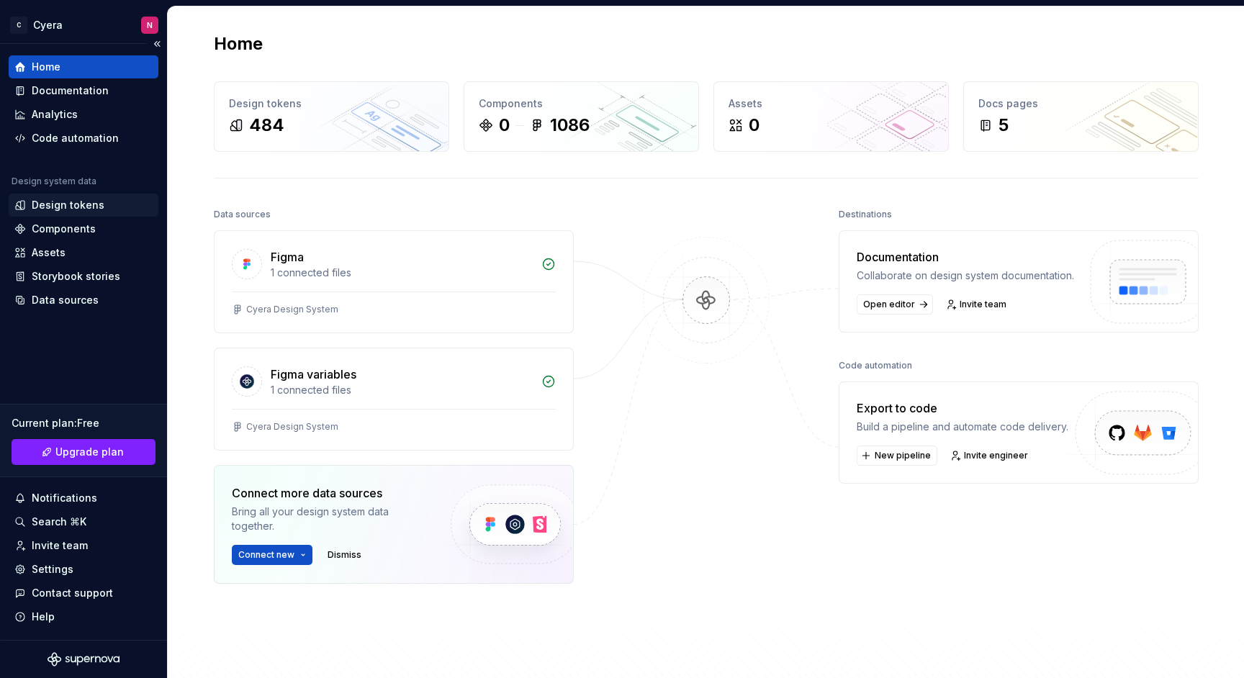
click at [95, 207] on div "Design tokens" at bounding box center [68, 205] width 73 height 14
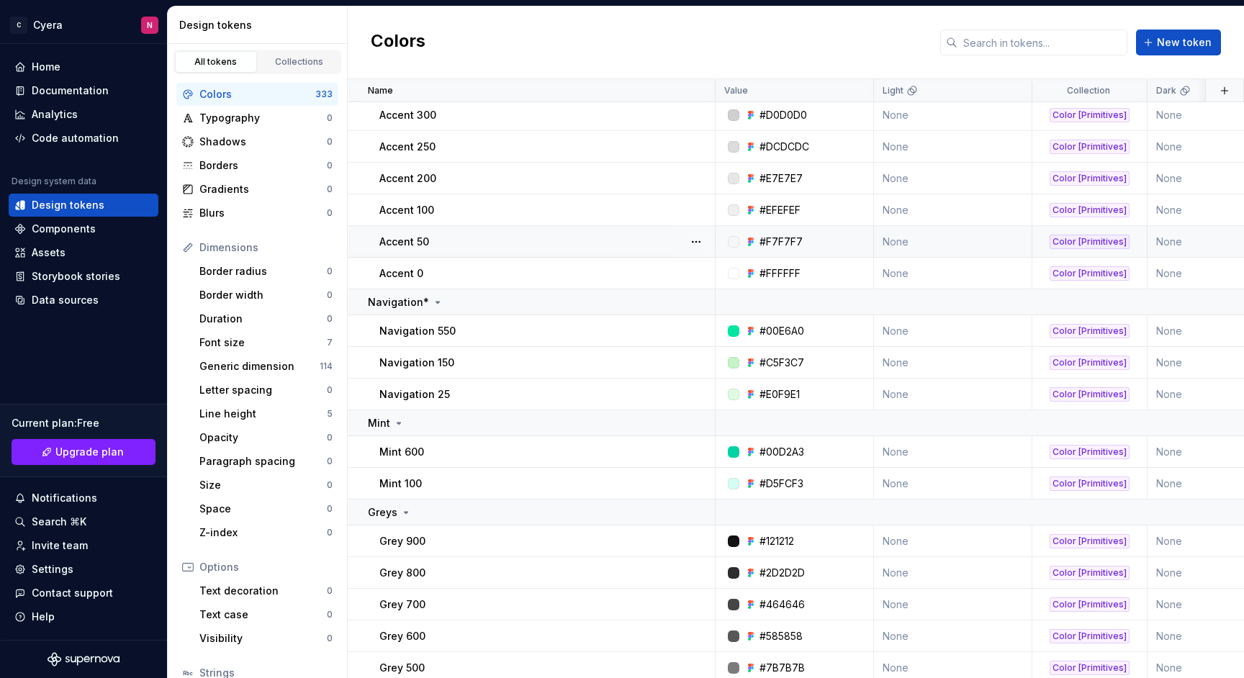
scroll to position [356, 0]
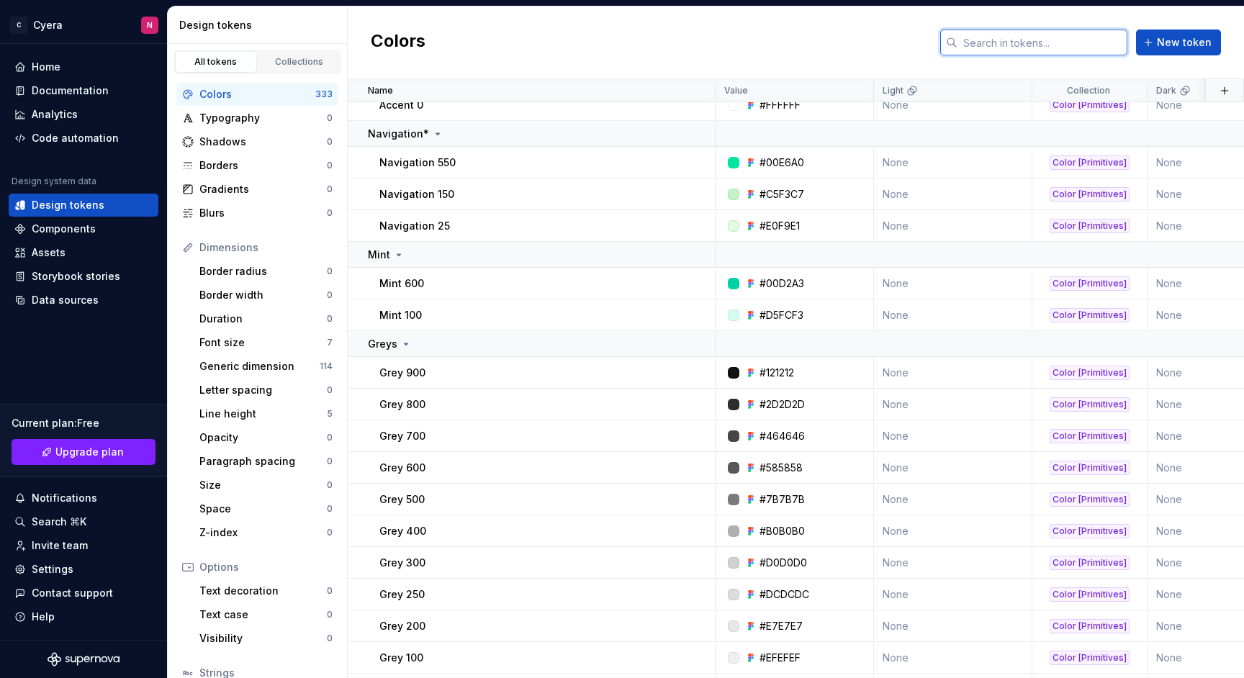
click at [1009, 30] on input "text" at bounding box center [1043, 43] width 170 height 26
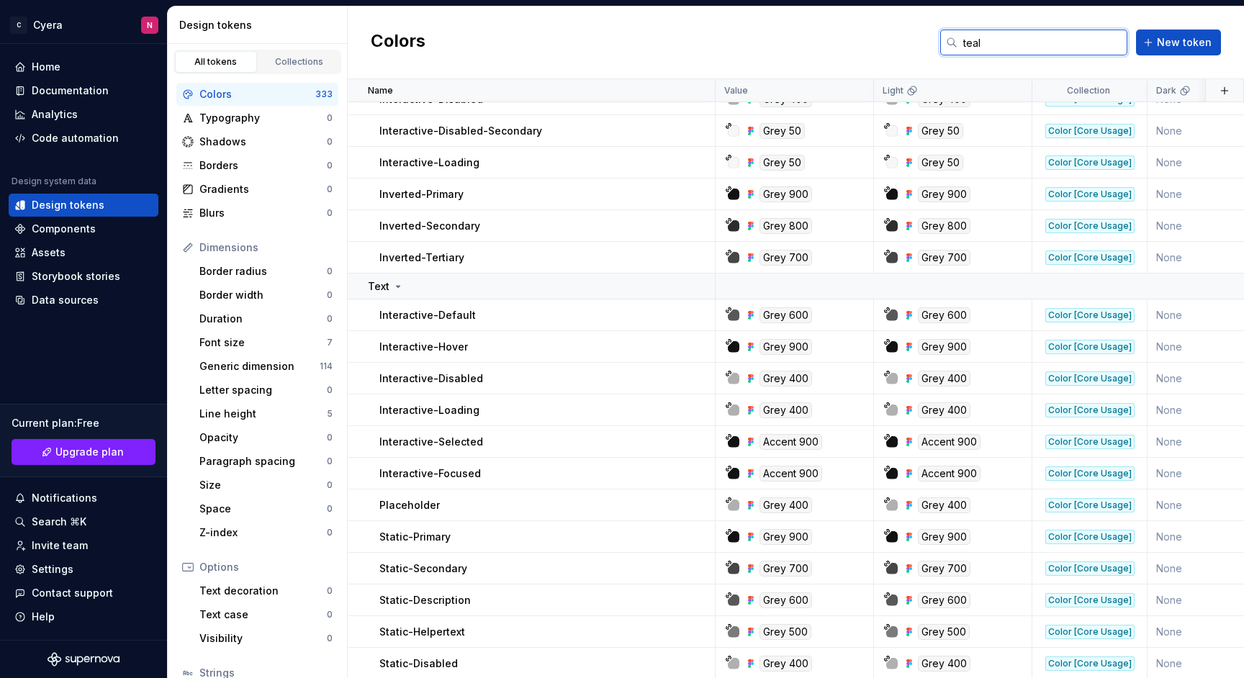
scroll to position [0, 0]
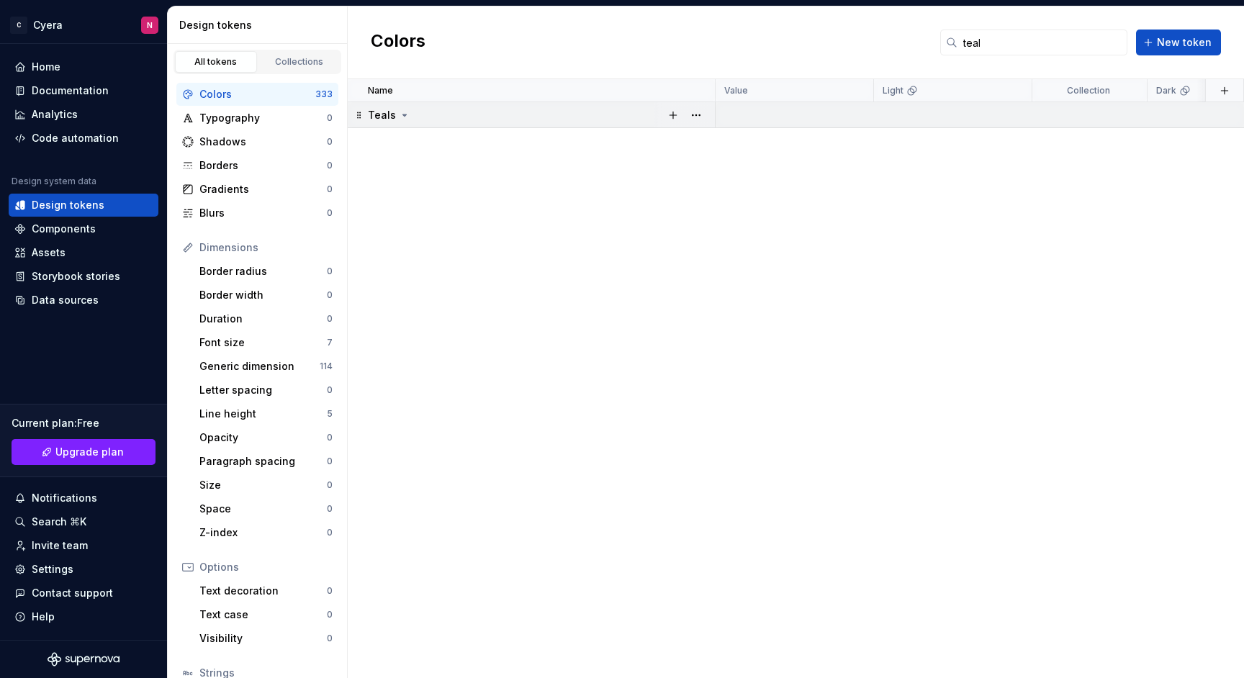
click at [408, 109] on div "Teals" at bounding box center [541, 115] width 346 height 14
click at [397, 125] on td "Teals" at bounding box center [532, 115] width 368 height 26
click at [400, 118] on icon at bounding box center [405, 115] width 12 height 12
click at [701, 115] on button "button" at bounding box center [696, 115] width 20 height 20
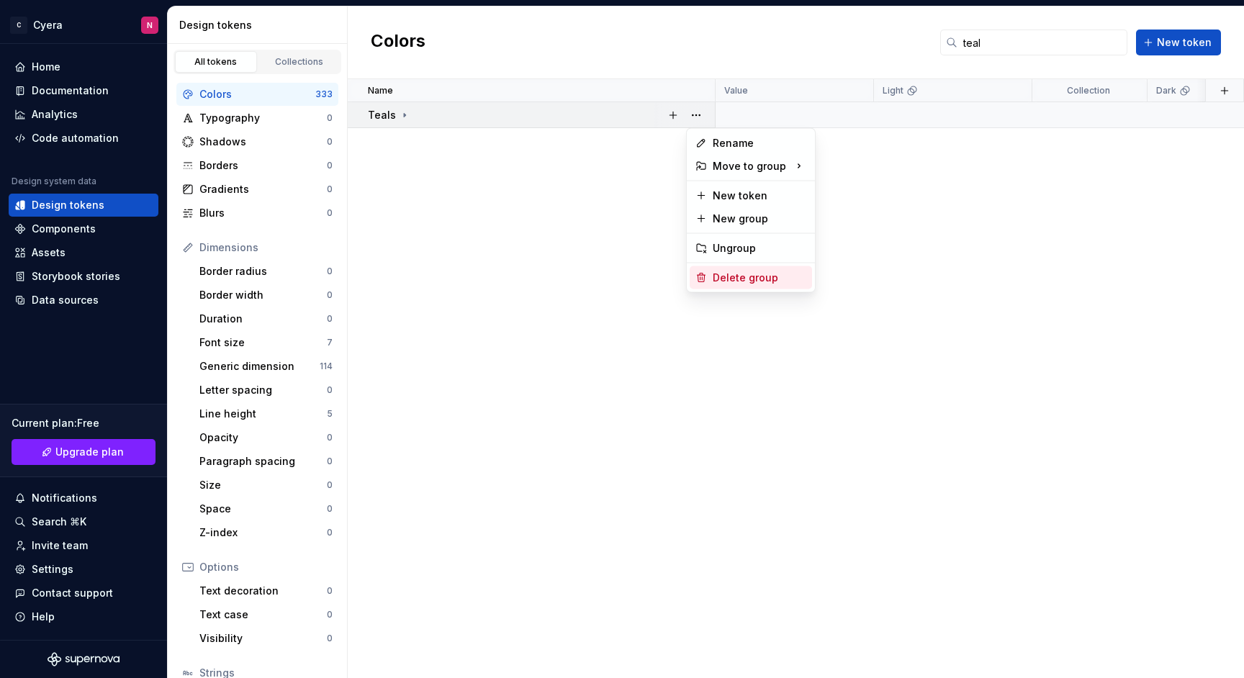
click at [737, 274] on div "Delete group" at bounding box center [760, 278] width 94 height 14
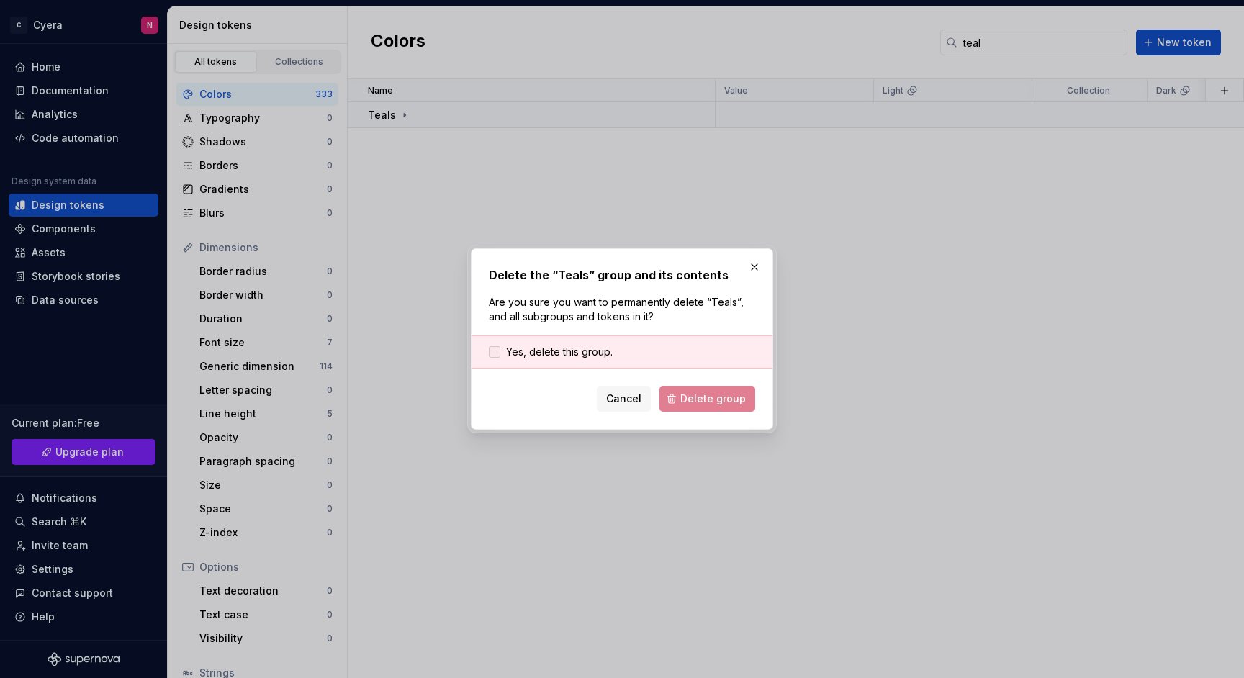
click at [607, 347] on span "Yes, delete this group." at bounding box center [559, 352] width 107 height 14
click at [701, 404] on span "Delete group" at bounding box center [713, 399] width 66 height 14
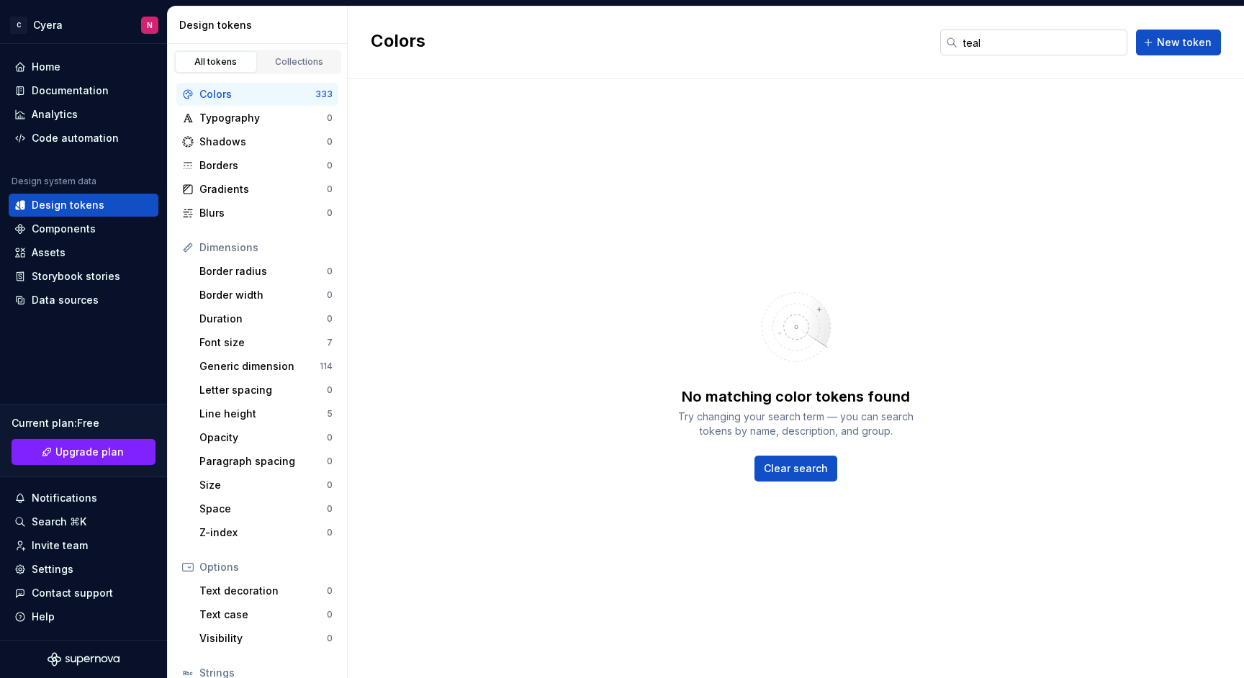
click at [1013, 39] on input "teal" at bounding box center [1043, 43] width 170 height 26
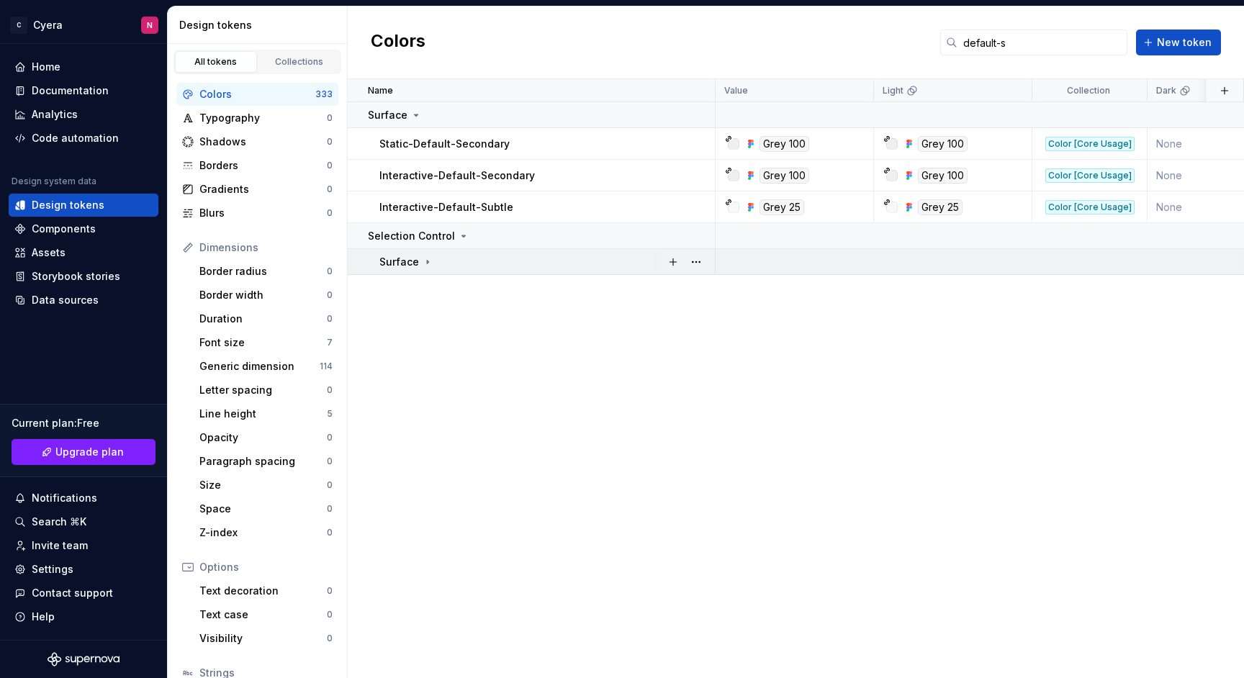
click at [423, 262] on icon at bounding box center [428, 262] width 12 height 12
click at [459, 238] on icon at bounding box center [464, 236] width 12 height 12
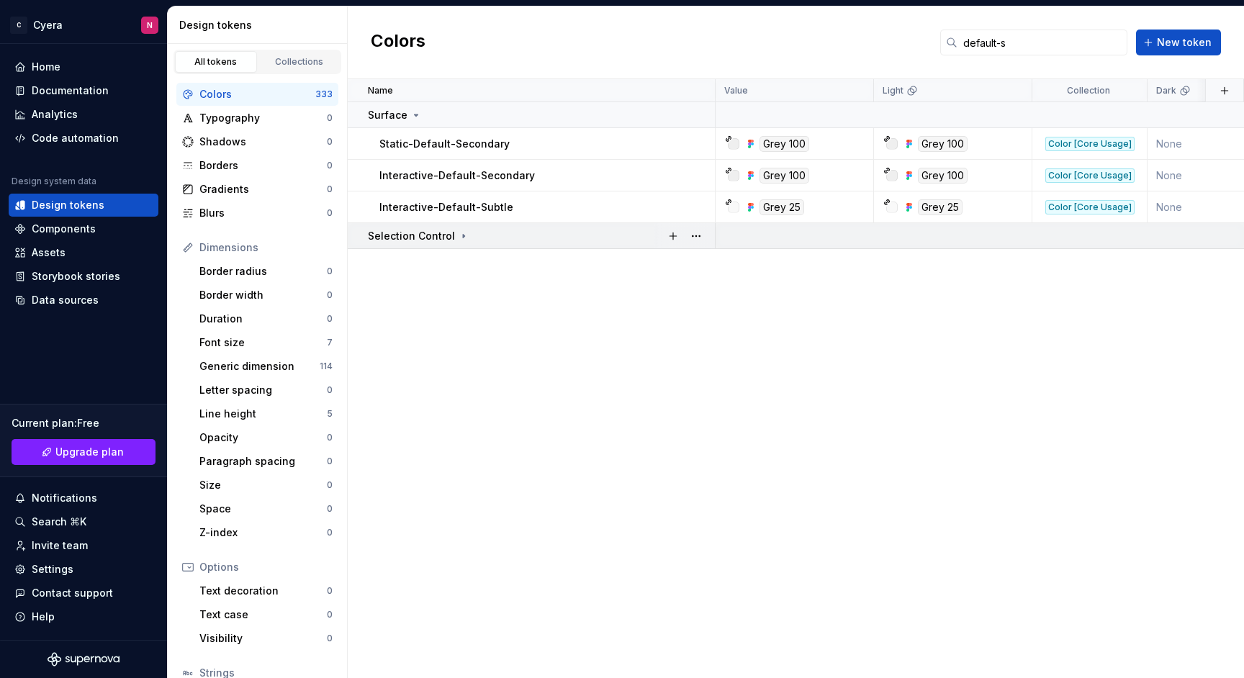
click at [459, 238] on icon at bounding box center [464, 236] width 12 height 12
click at [1009, 50] on input "default-s" at bounding box center [1043, 43] width 170 height 26
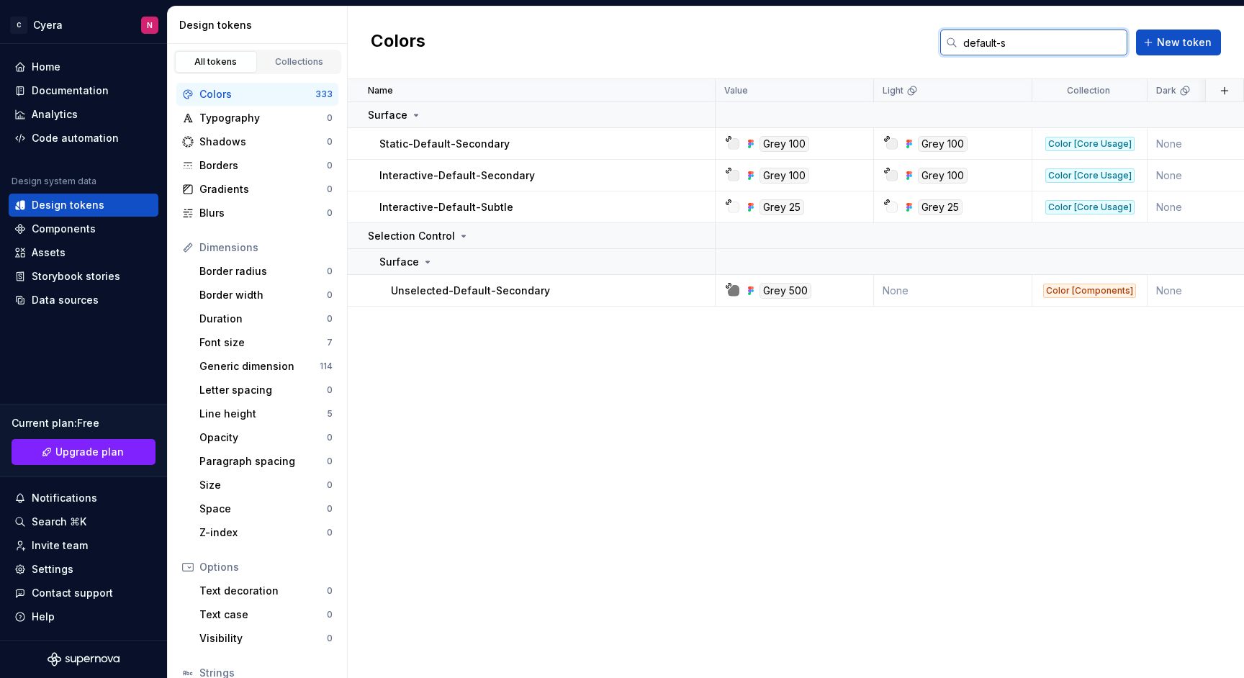
click at [1009, 50] on input "default-s" at bounding box center [1043, 43] width 170 height 26
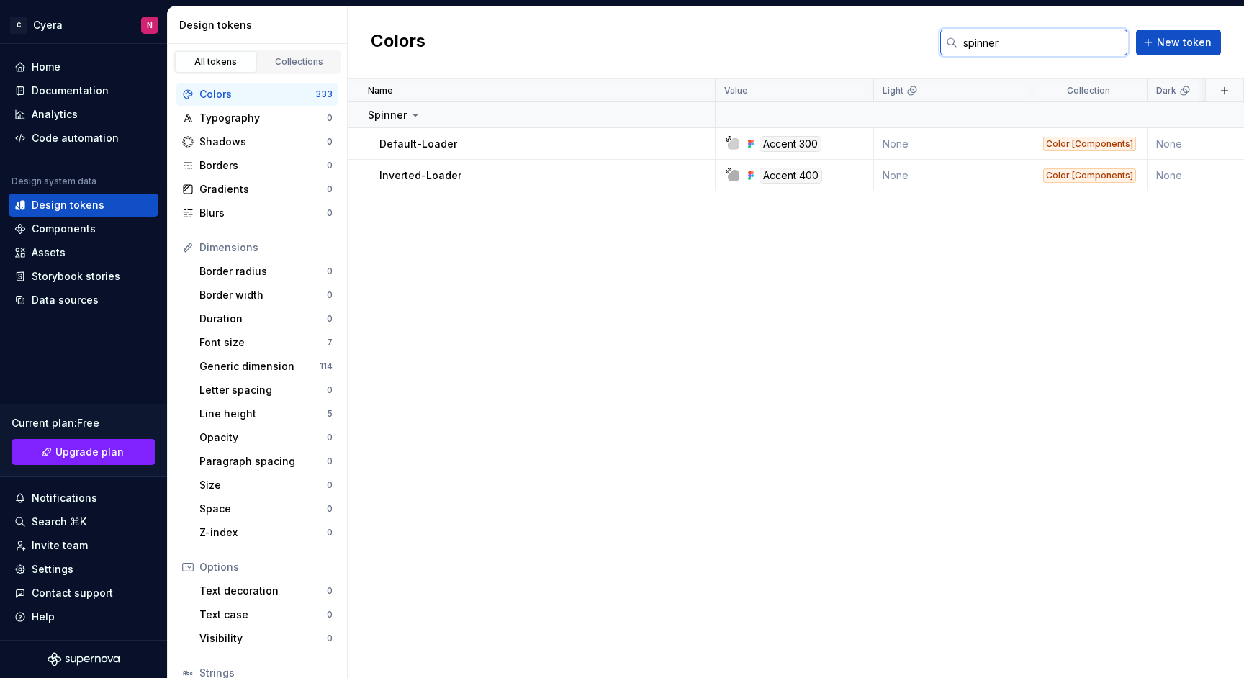
type input "spinner"
